Goal: Information Seeking & Learning: Learn about a topic

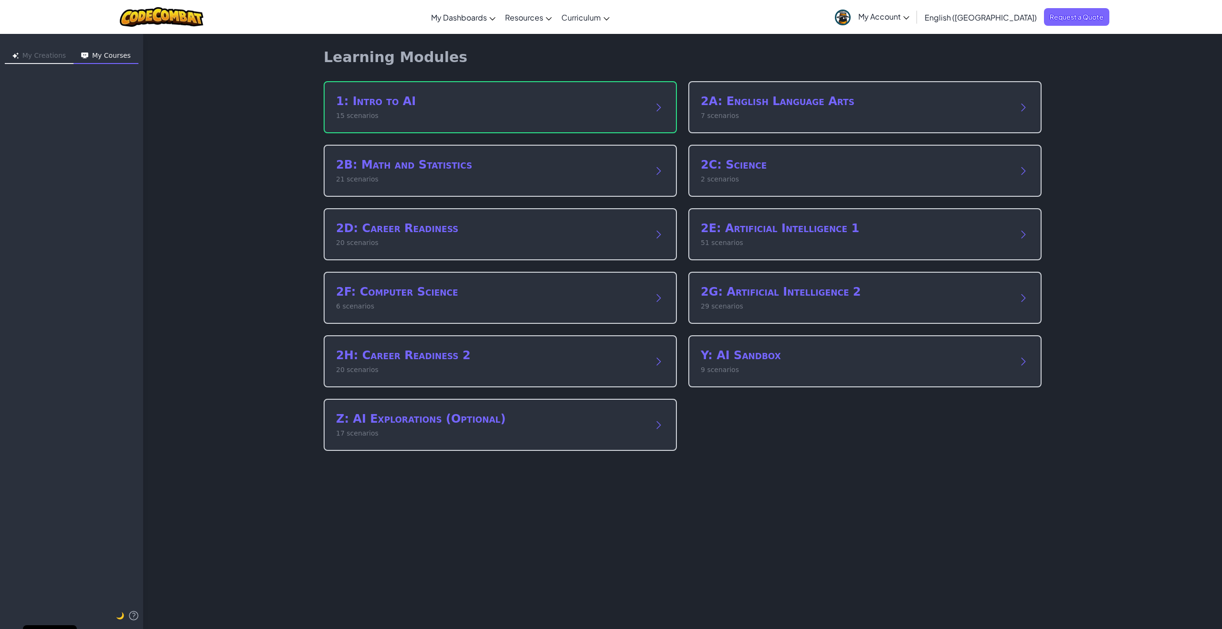
click at [42, 55] on button "My Creations" at bounding box center [39, 56] width 69 height 15
click at [789, 100] on h2 "2A: English Language Arts" at bounding box center [855, 101] width 309 height 15
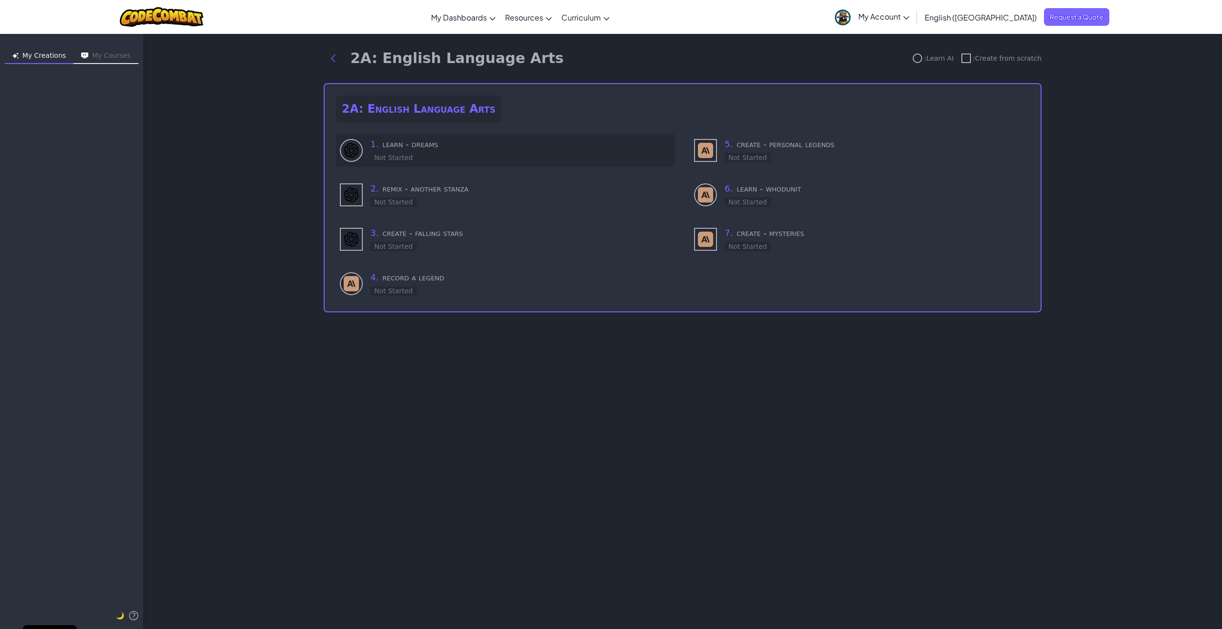
click at [438, 144] on h3 "1 . learn - dreams" at bounding box center [520, 143] width 301 height 13
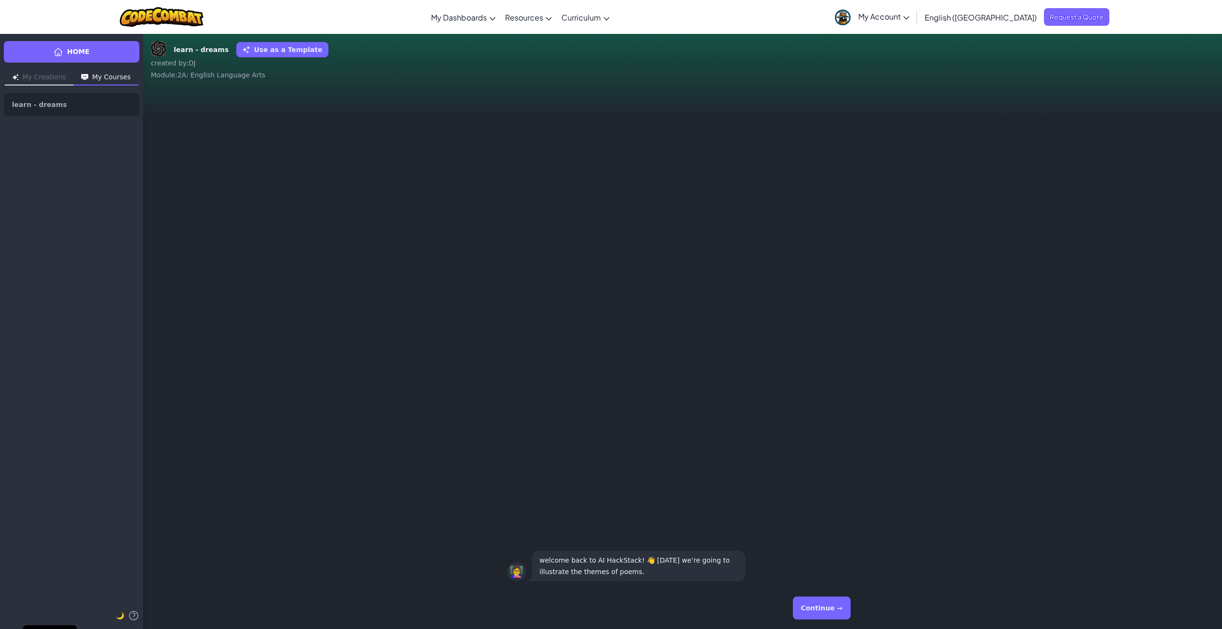
click at [827, 610] on button "Continue →" at bounding box center [822, 607] width 58 height 23
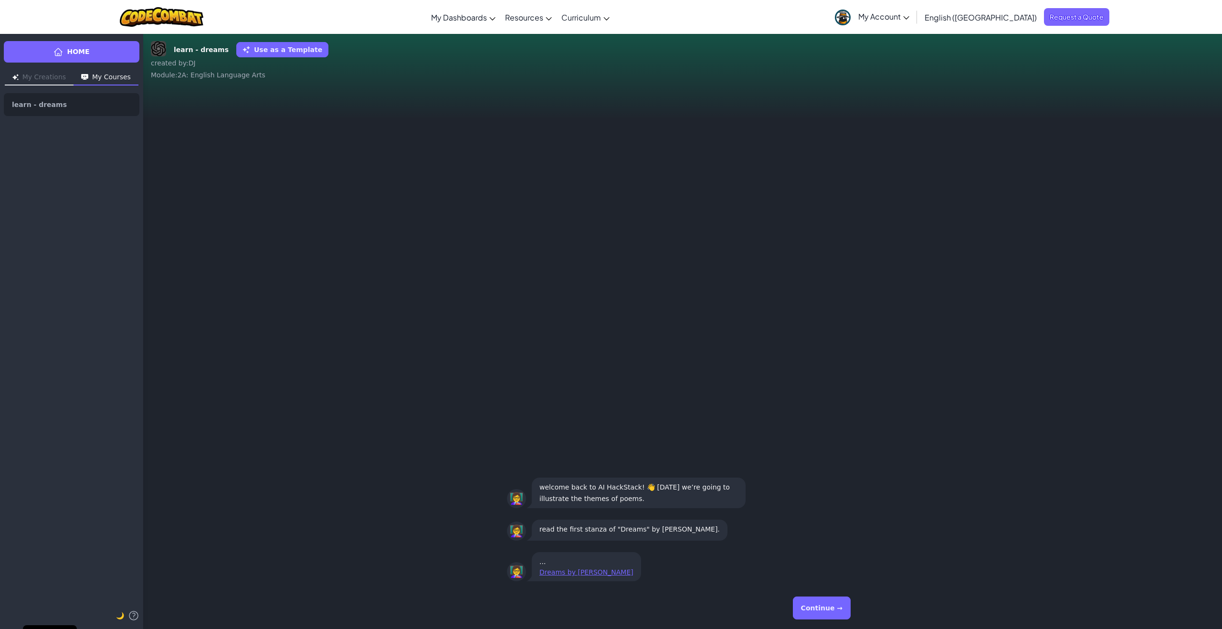
click at [827, 610] on button "Continue →" at bounding box center [822, 607] width 58 height 23
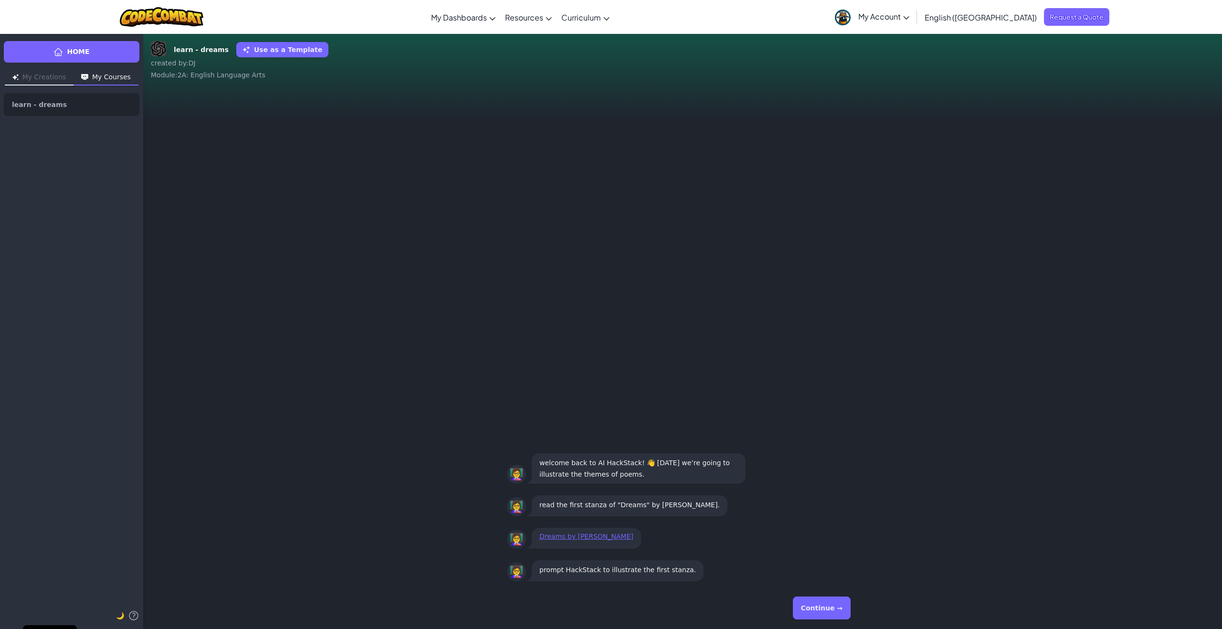
click at [827, 610] on button "Continue →" at bounding box center [822, 607] width 58 height 23
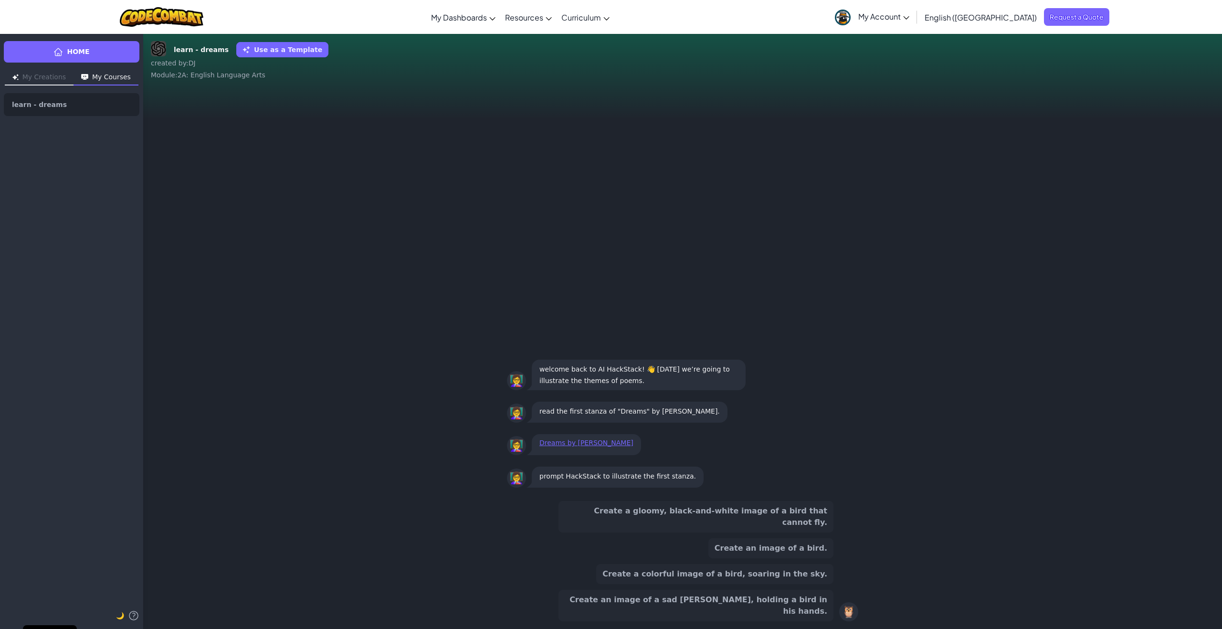
click at [754, 584] on button "Create a colorful image of a bird, soaring in the sky." at bounding box center [714, 574] width 237 height 20
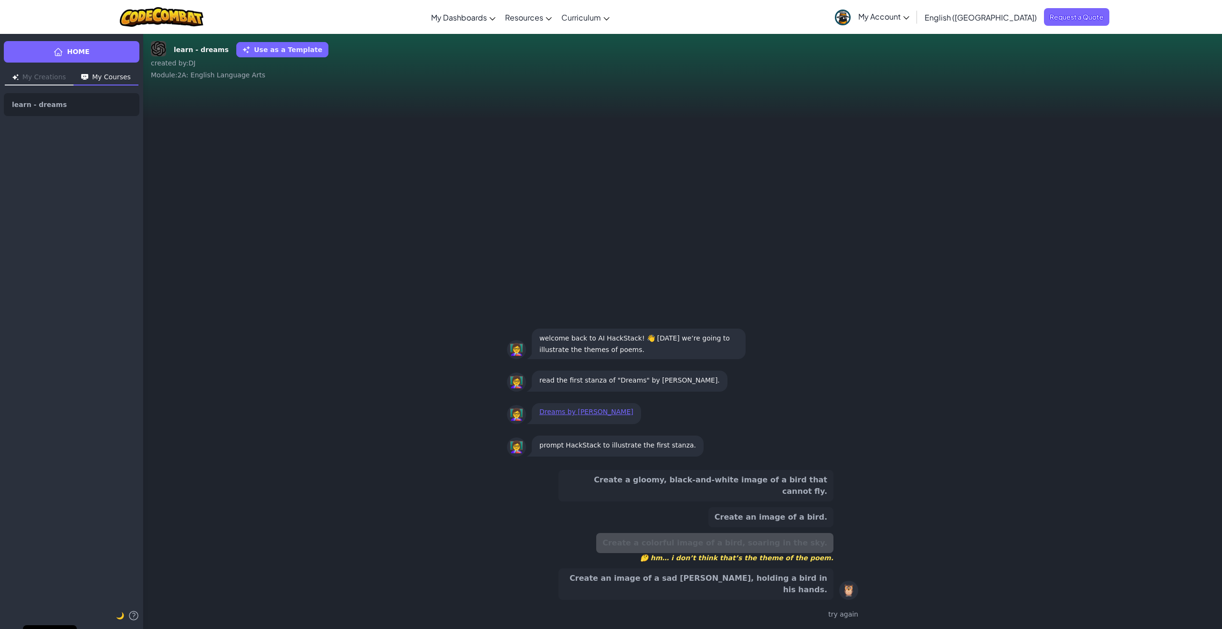
click at [789, 501] on button "Create a gloomy, black-and-white image of a bird that cannot fly." at bounding box center [695, 486] width 275 height 32
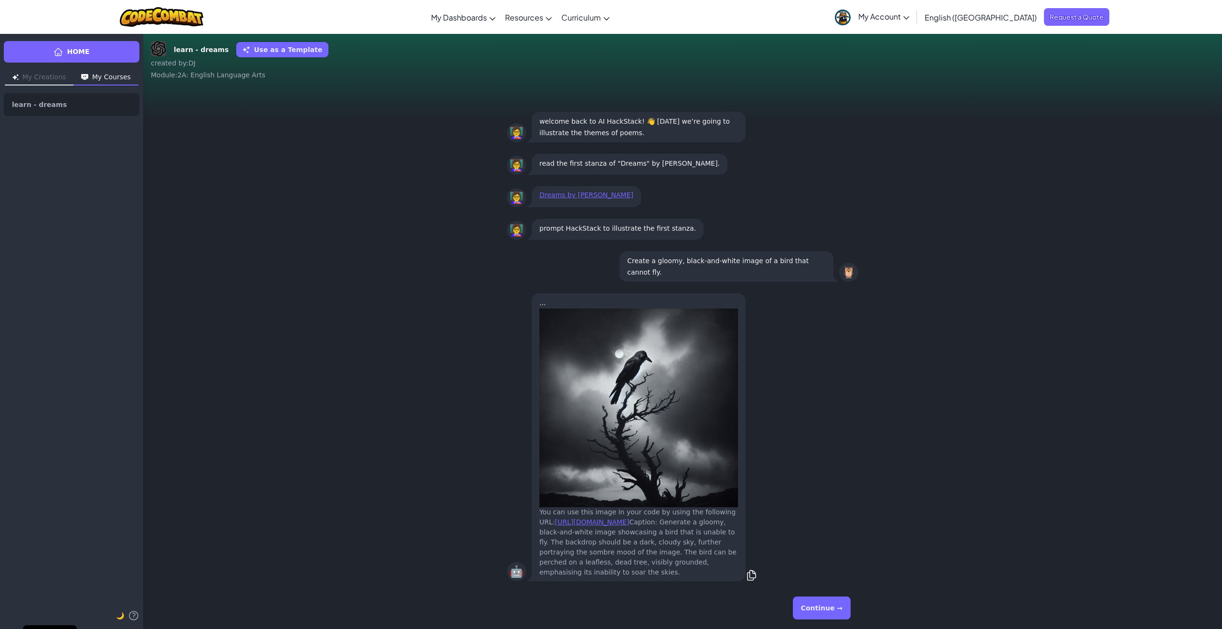
click at [830, 606] on button "Continue →" at bounding box center [822, 607] width 58 height 23
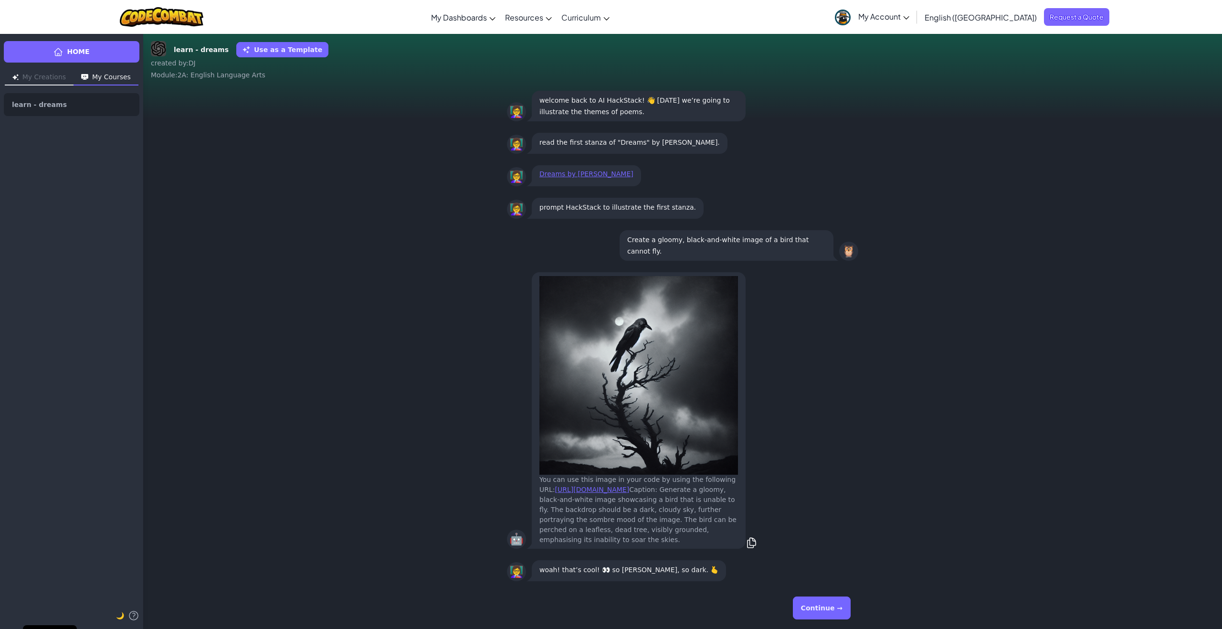
click at [830, 606] on button "Continue →" at bounding box center [822, 607] width 58 height 23
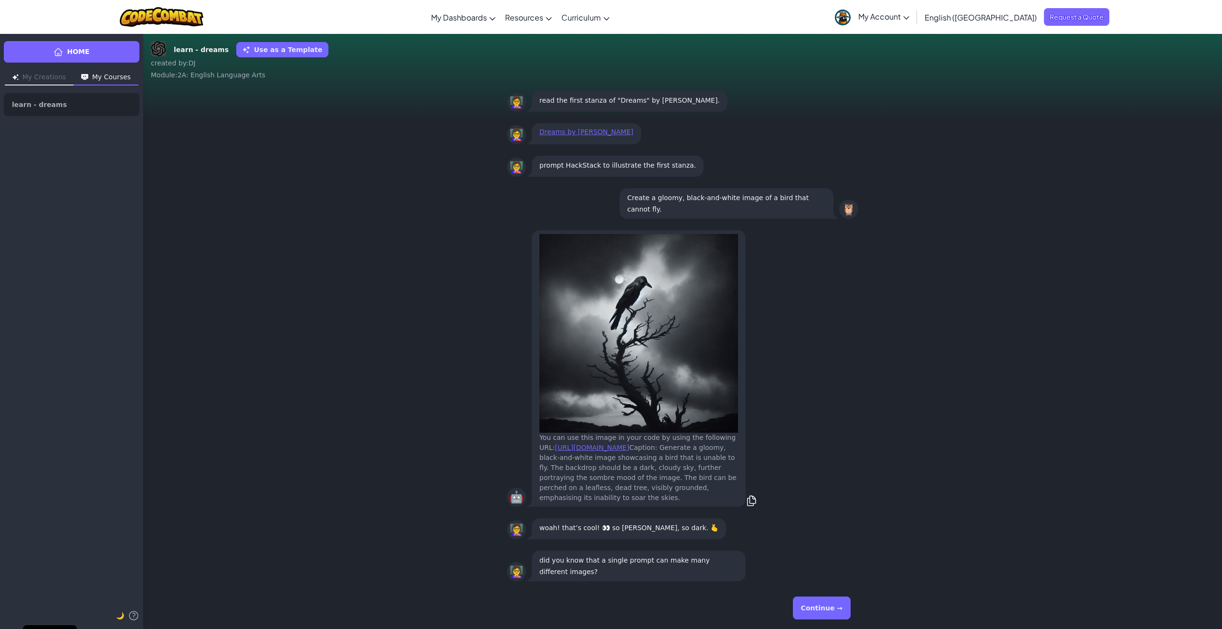
click at [830, 606] on button "Continue →" at bounding box center [822, 607] width 58 height 23
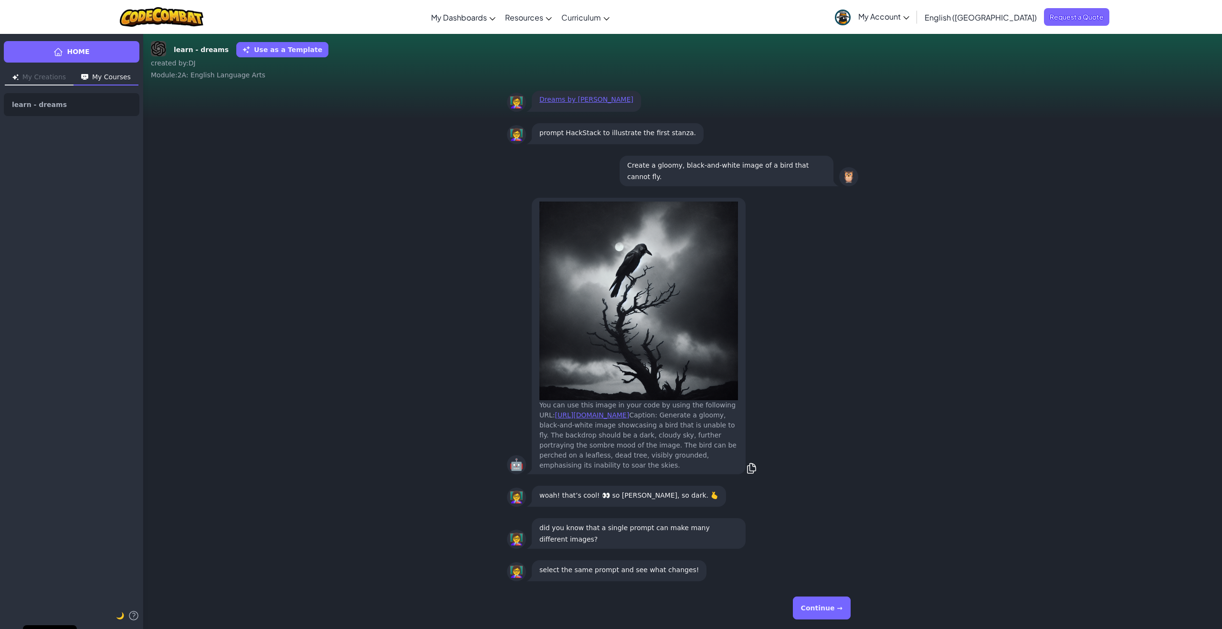
click at [830, 606] on button "Continue →" at bounding box center [822, 607] width 58 height 23
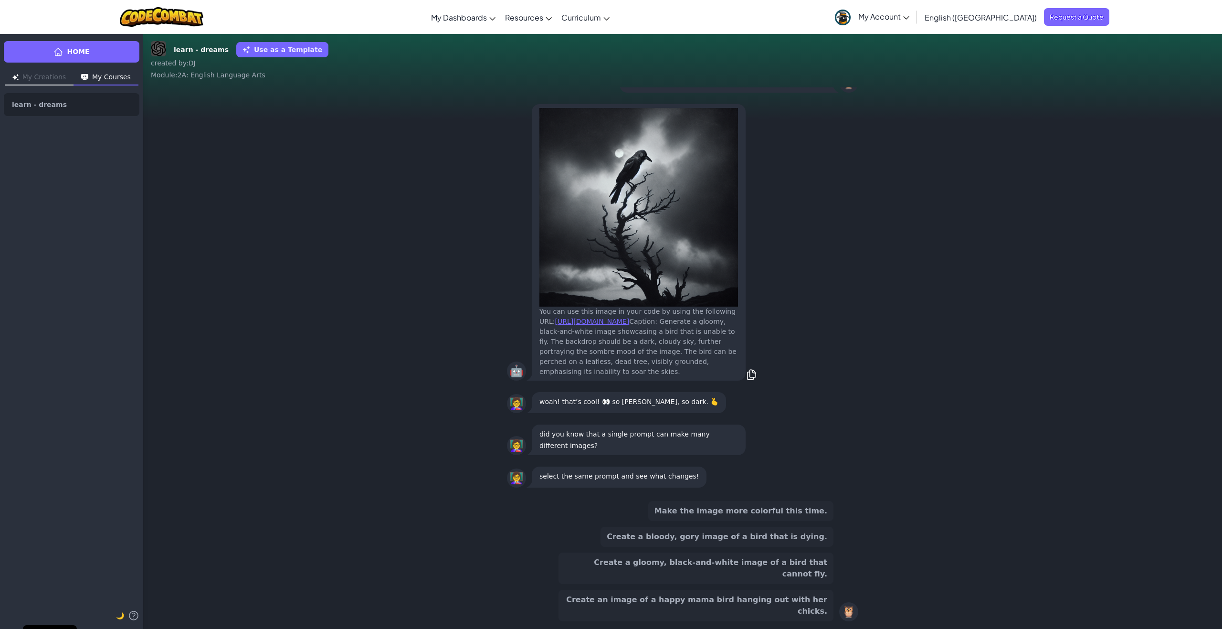
click at [806, 521] on button "Make the image more colorful this time." at bounding box center [740, 511] width 185 height 20
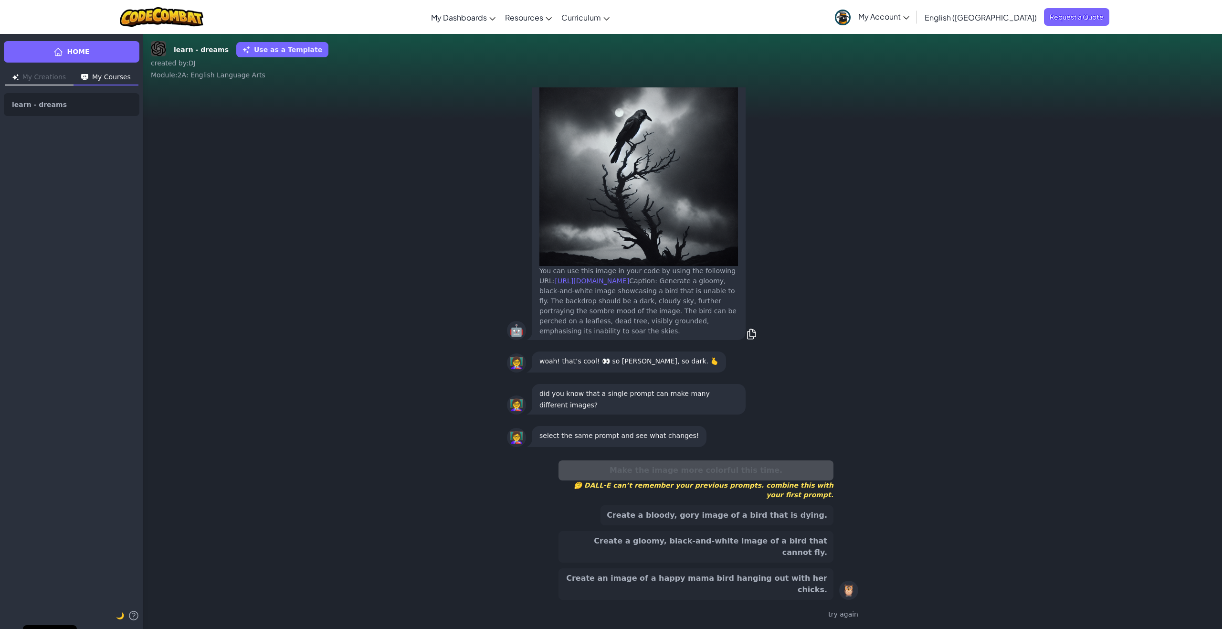
click at [768, 562] on button "Create a gloomy, black-and-white image of a bird that cannot fly." at bounding box center [695, 547] width 275 height 32
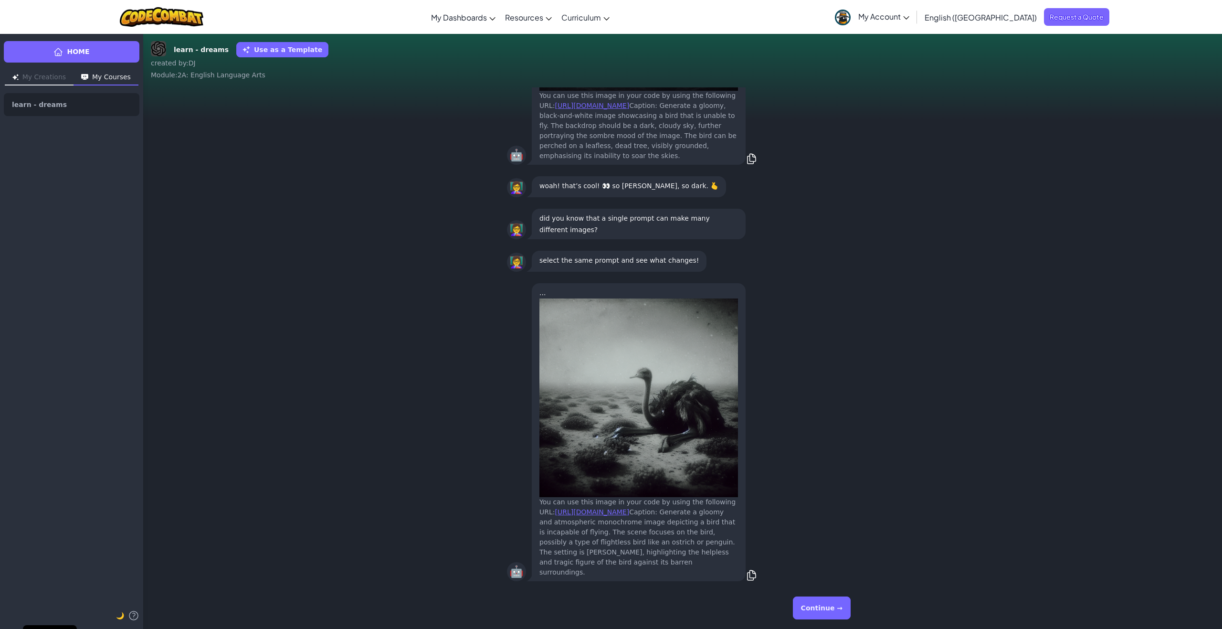
click at [849, 609] on button "Continue →" at bounding box center [822, 607] width 58 height 23
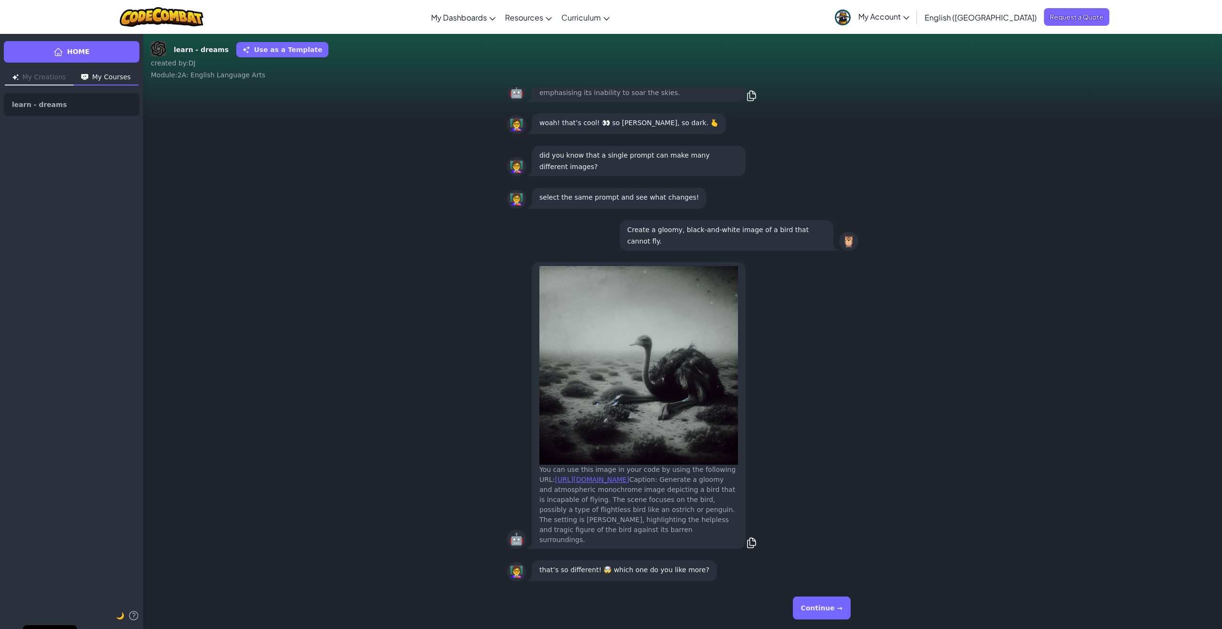
click at [829, 608] on button "Continue →" at bounding box center [822, 607] width 58 height 23
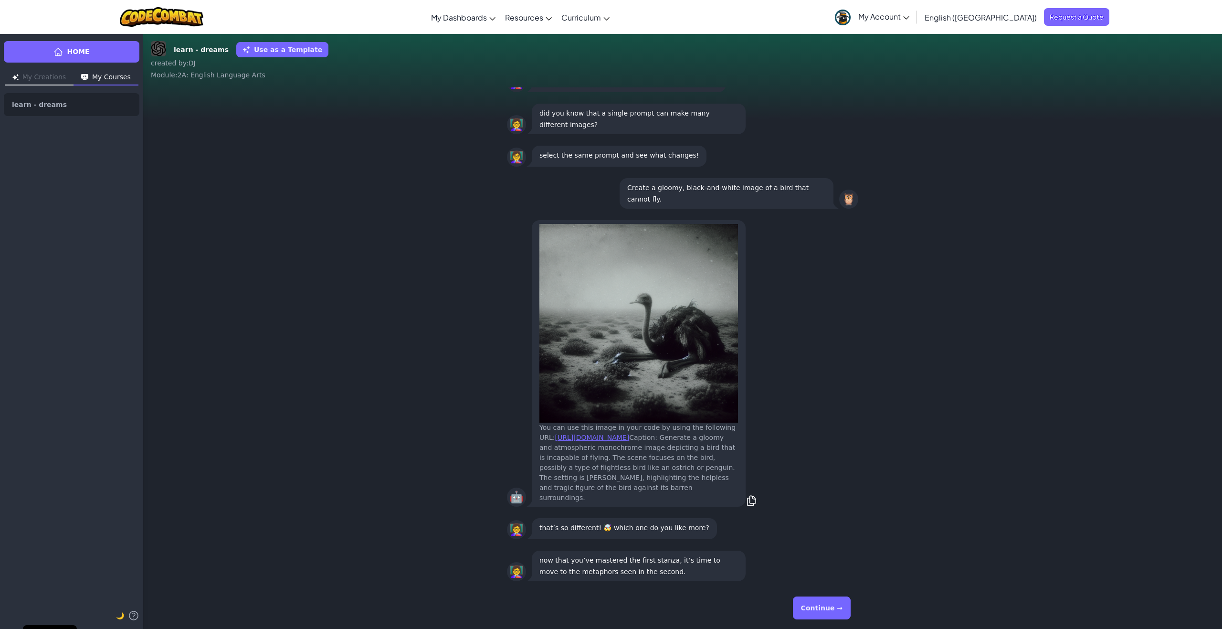
click at [829, 608] on button "Continue →" at bounding box center [822, 607] width 58 height 23
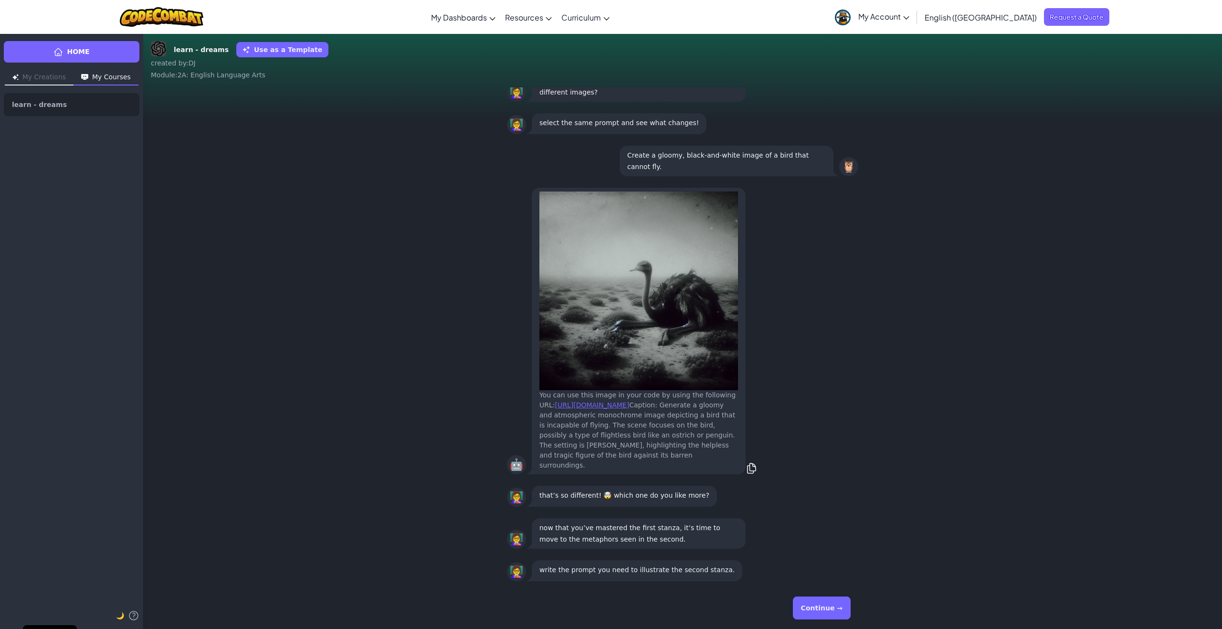
click at [836, 597] on button "Continue →" at bounding box center [822, 607] width 58 height 23
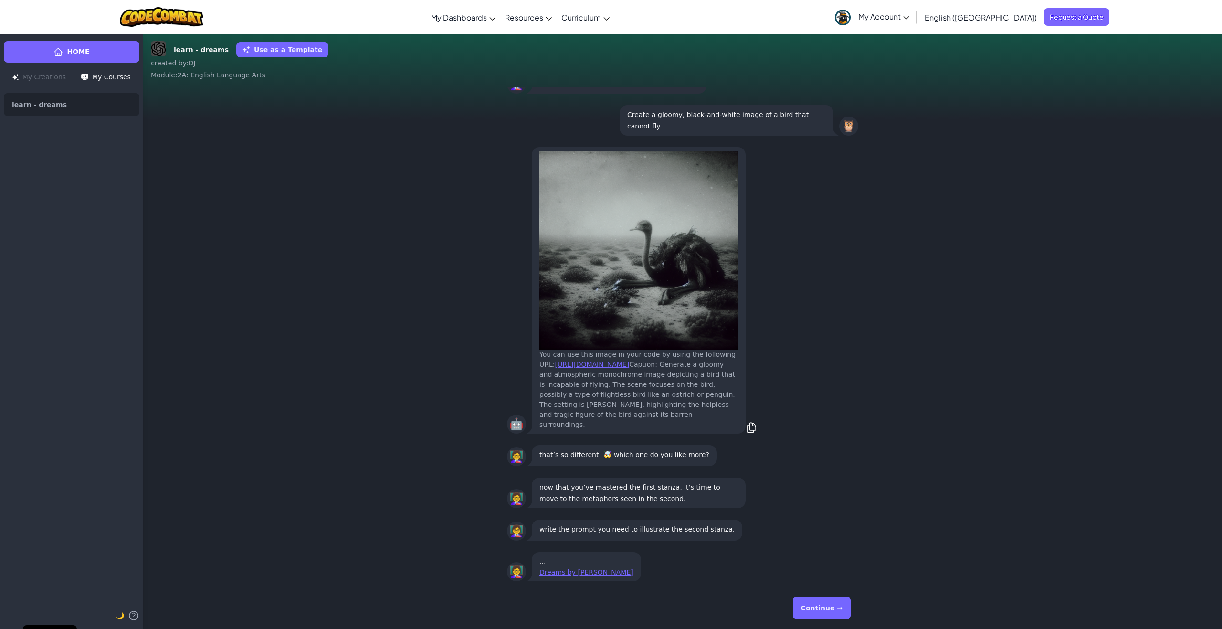
click at [836, 597] on button "Continue →" at bounding box center [822, 607] width 58 height 23
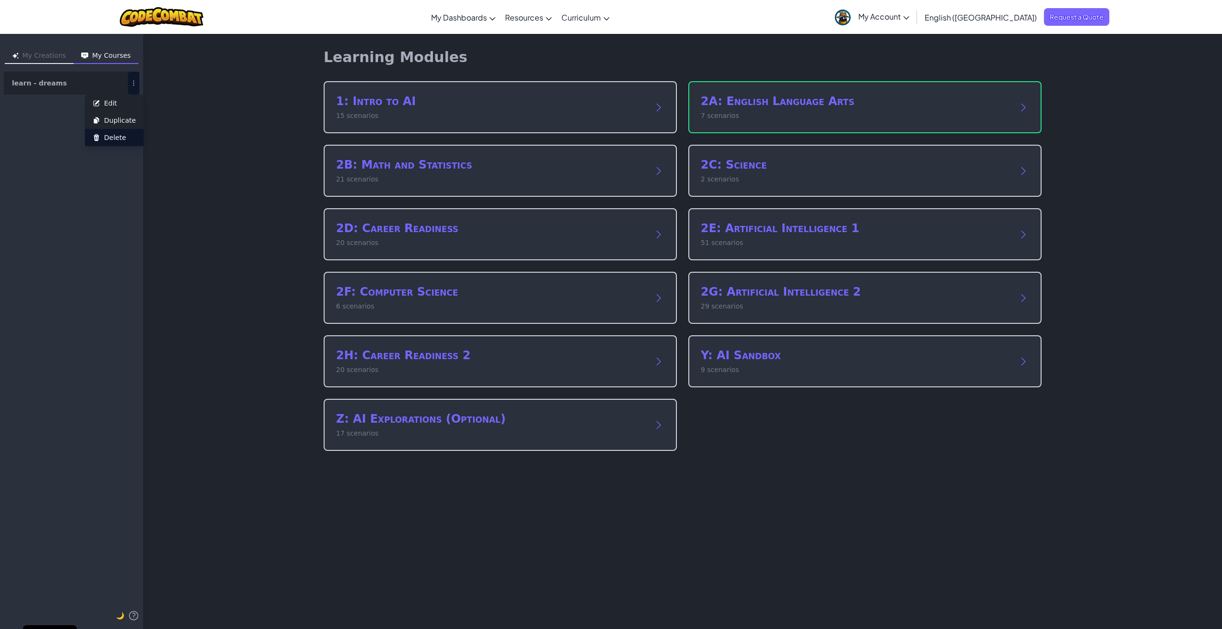
click at [125, 136] on button "Delete" at bounding box center [114, 137] width 59 height 17
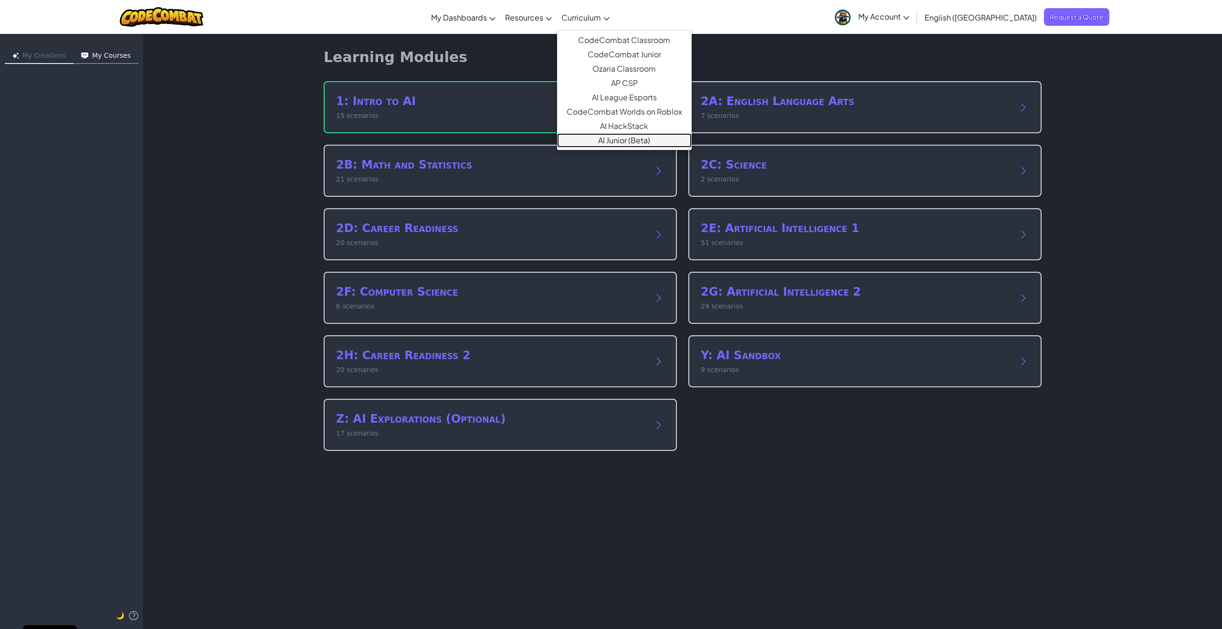
click at [656, 143] on link "AI Junior (Beta)" at bounding box center [624, 140] width 135 height 14
